Goal: Find specific page/section: Find specific page/section

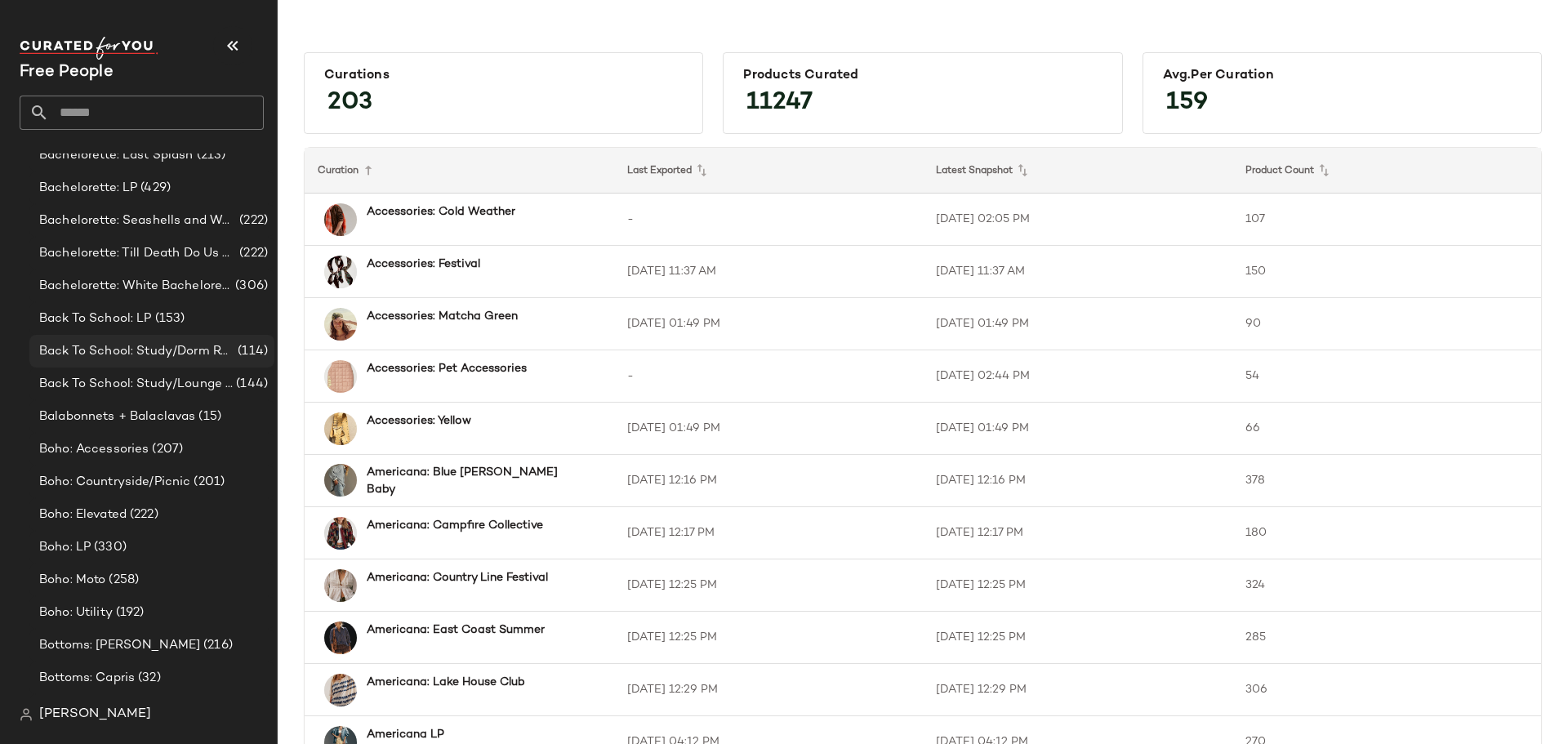
scroll to position [490, 0]
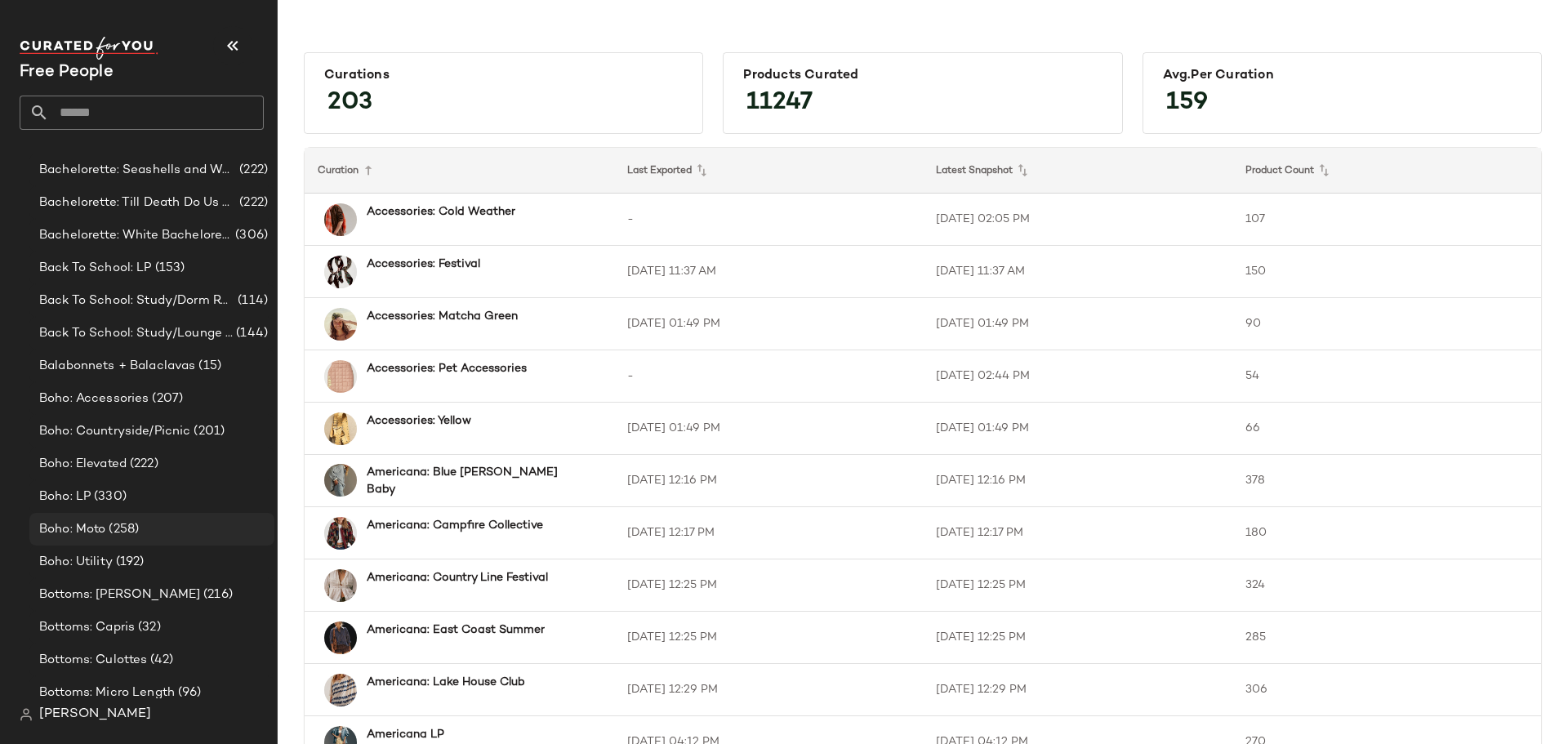
click at [172, 523] on div "Boho: Moto (258)" at bounding box center [151, 529] width 233 height 19
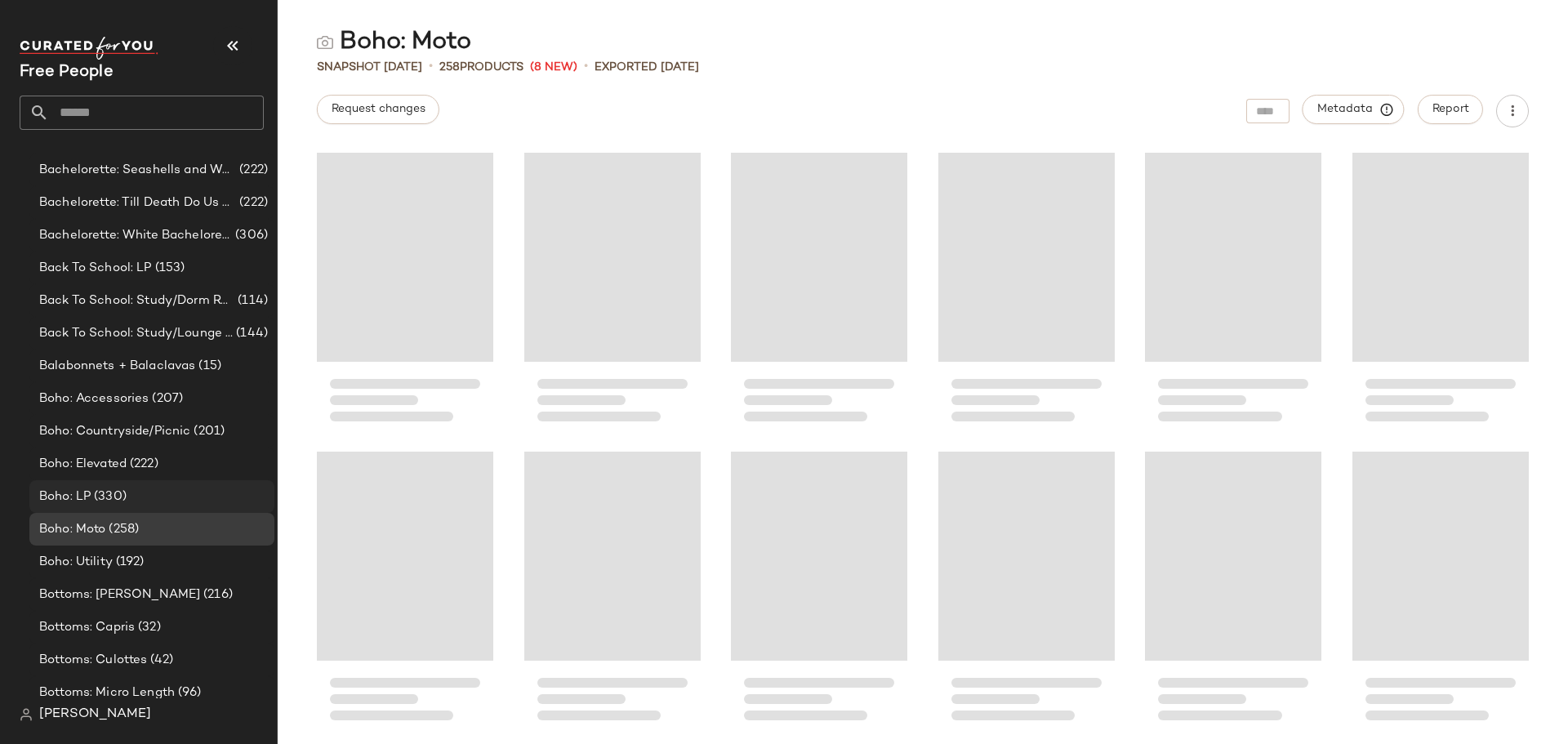
click at [166, 499] on div "Boho: LP (330)" at bounding box center [151, 497] width 233 height 19
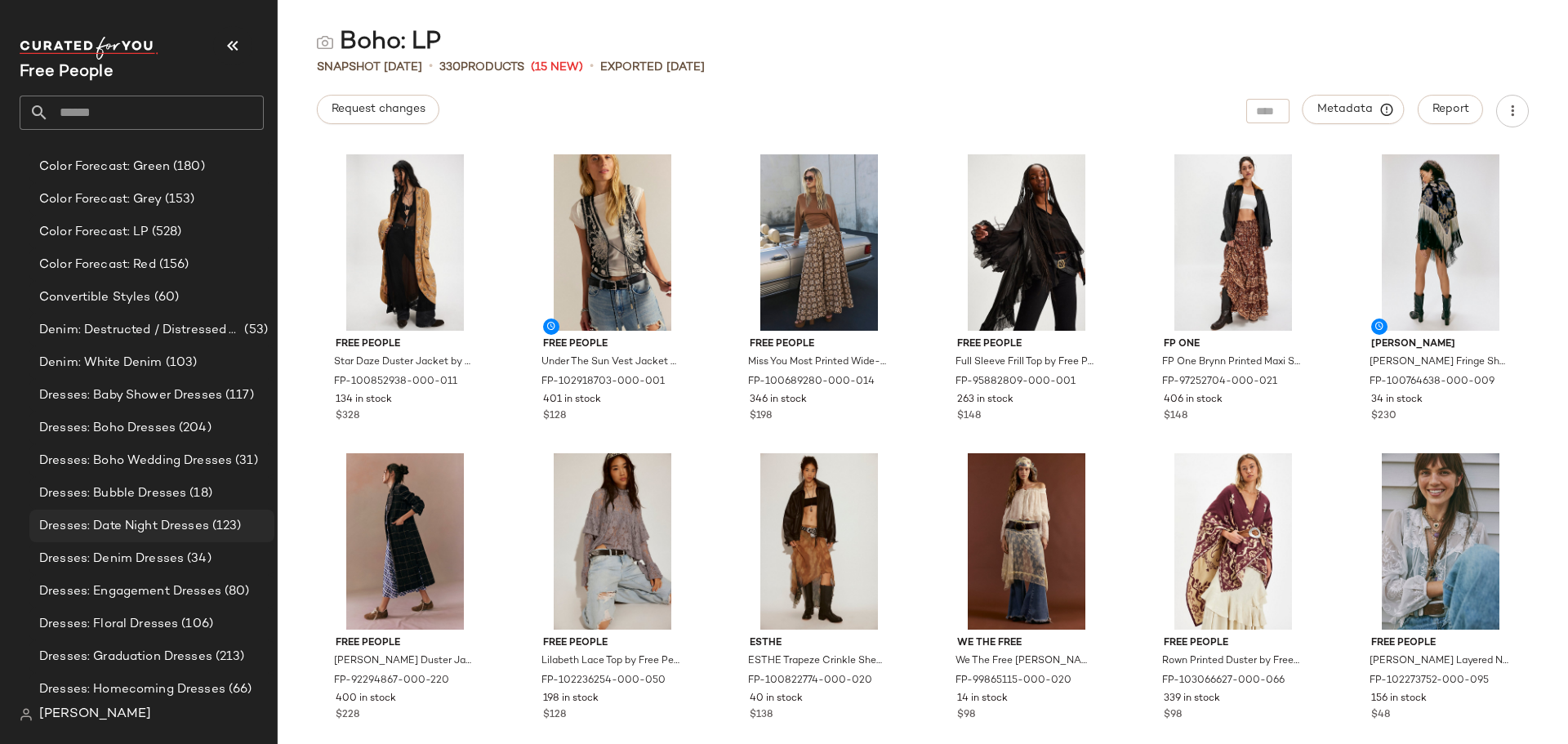
scroll to position [1334, 0]
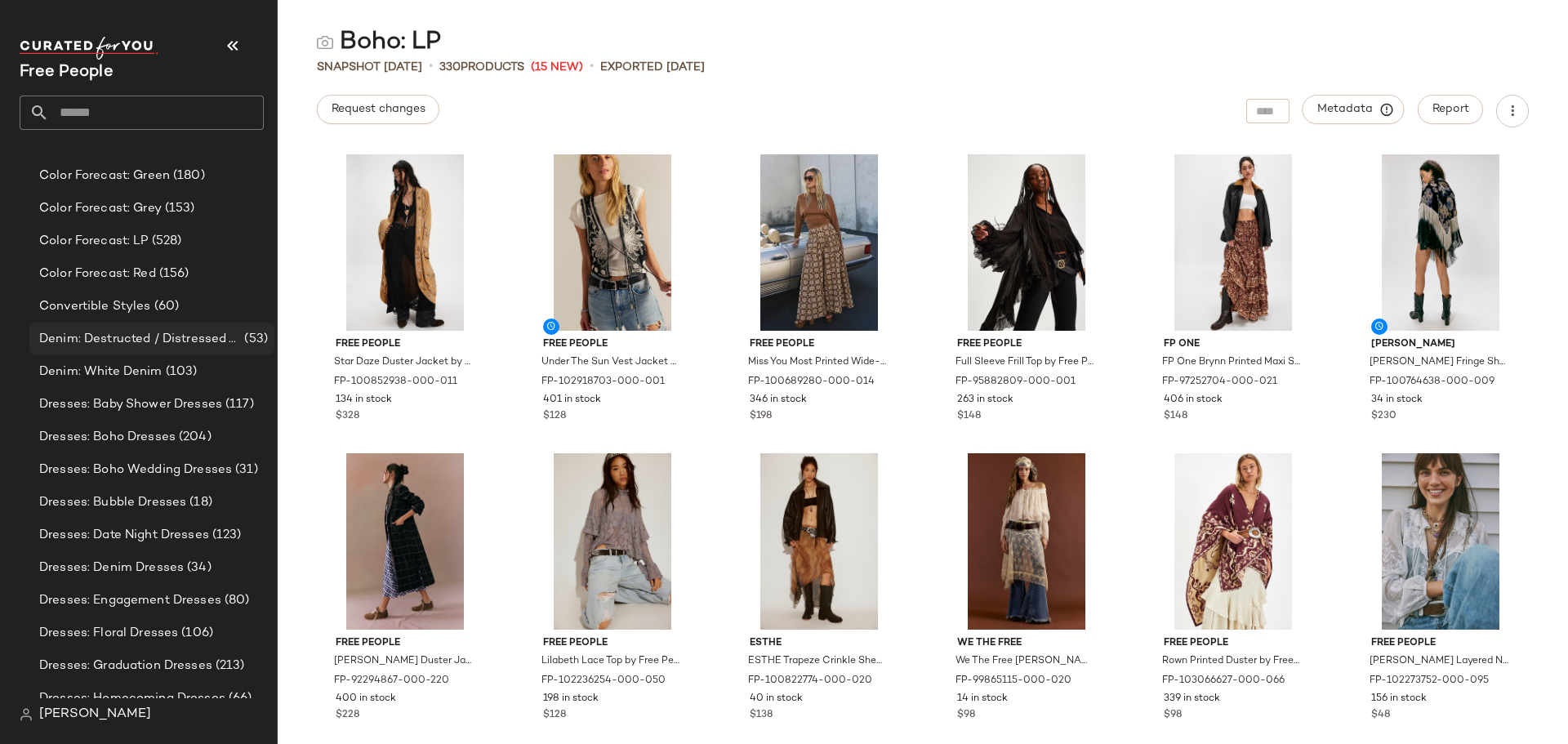
click at [178, 336] on span "Denim: Destructed / Distressed V2" at bounding box center [140, 340] width 202 height 19
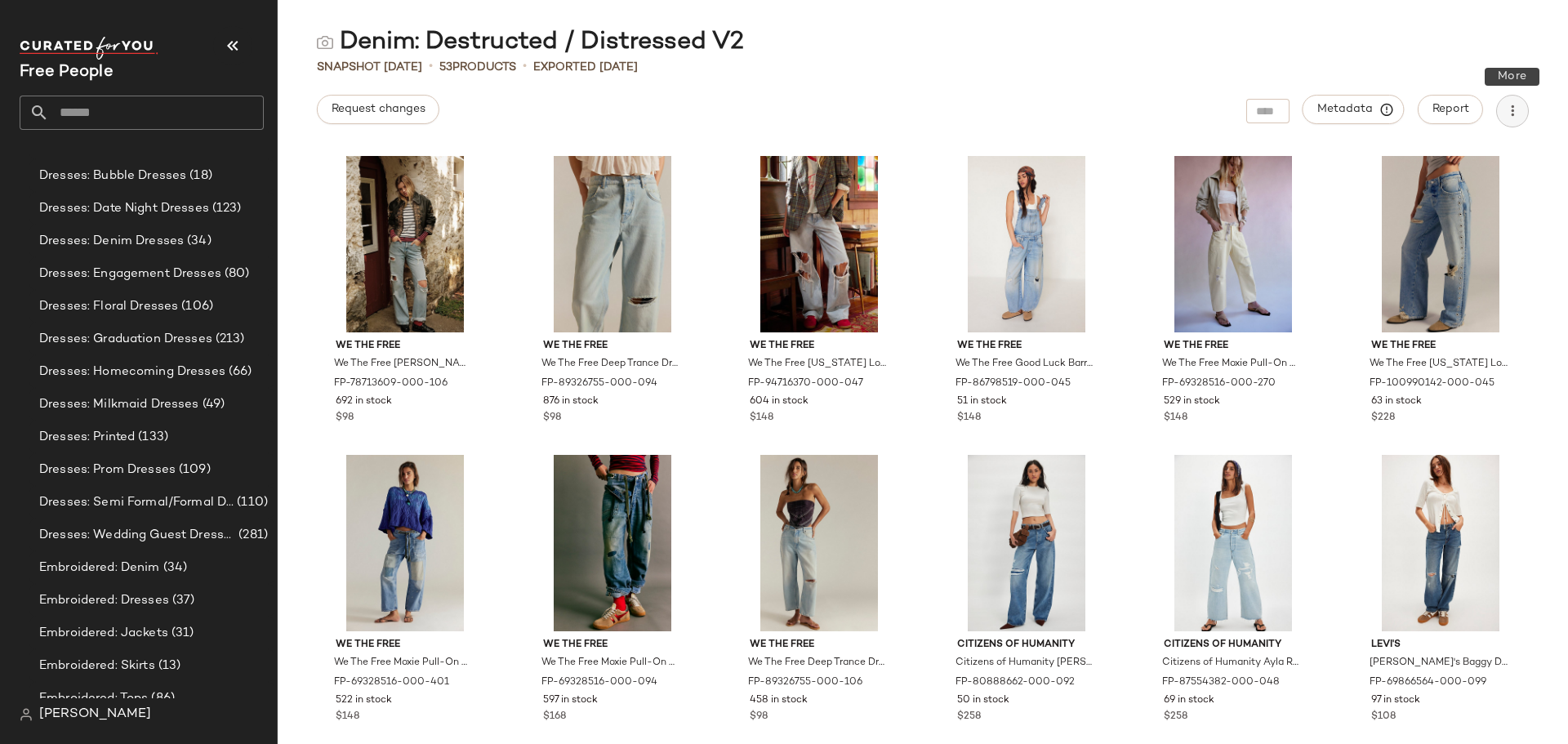
click at [1501, 112] on button "button" at bounding box center [1512, 111] width 33 height 33
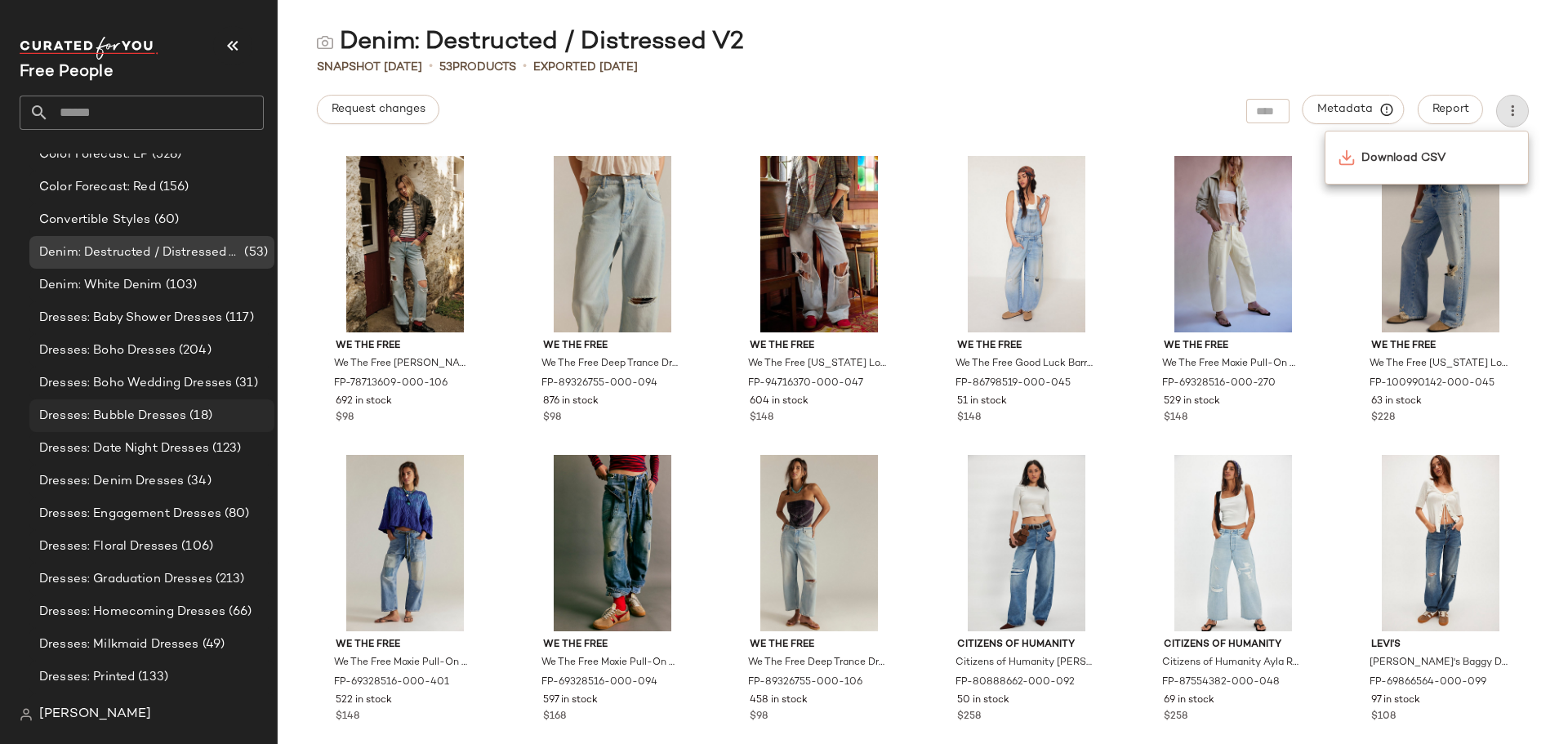
scroll to position [1416, 0]
